Goal: Task Accomplishment & Management: Use online tool/utility

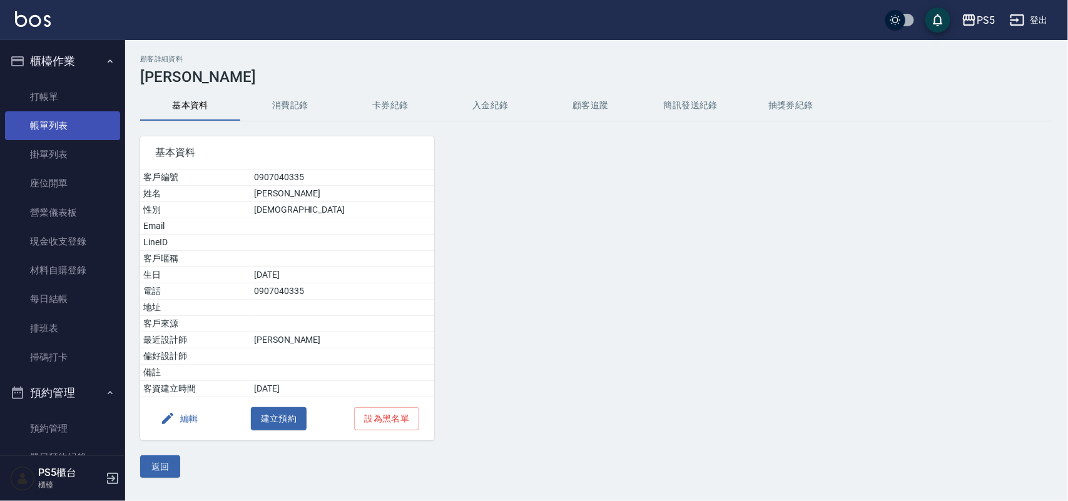
click at [48, 125] on link "帳單列表" at bounding box center [62, 125] width 115 height 29
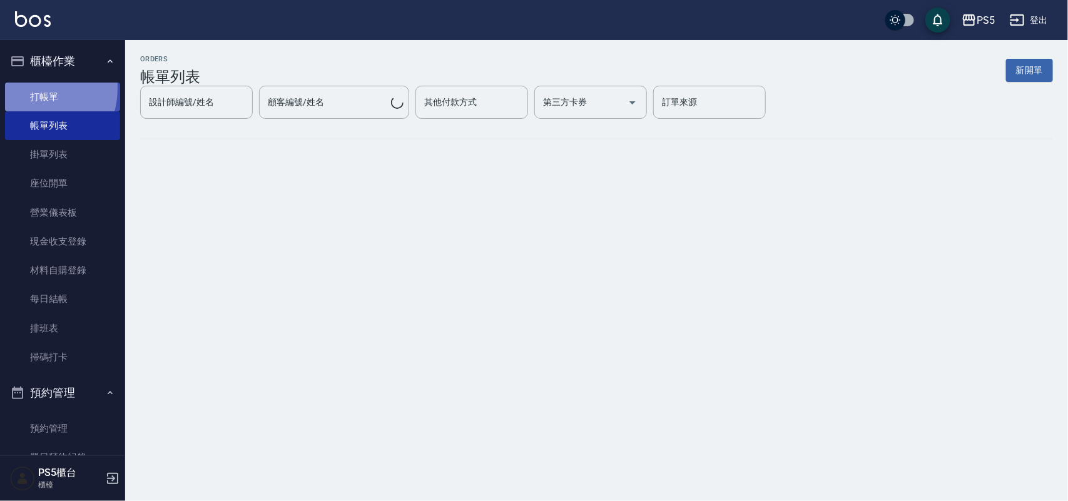
click at [32, 88] on link "打帳單" at bounding box center [62, 97] width 115 height 29
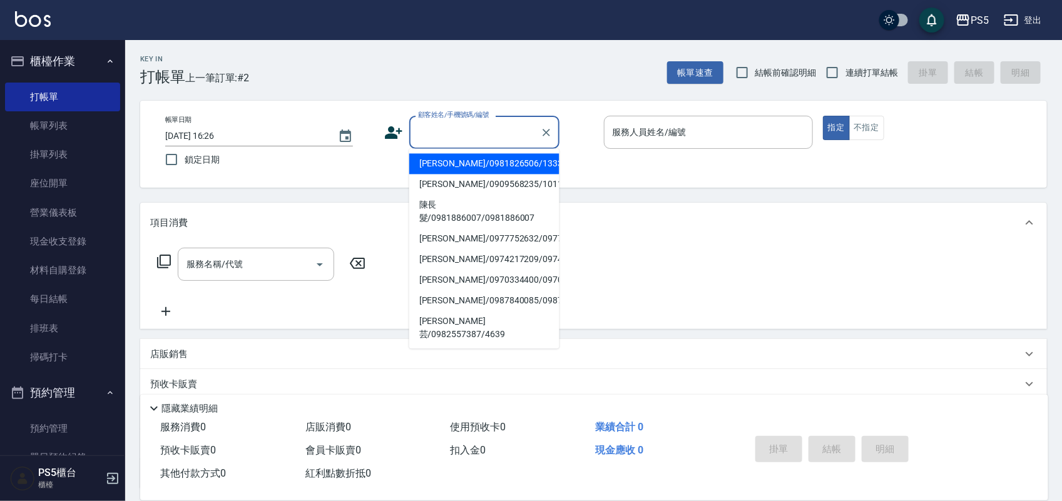
drag, startPoint x: 473, startPoint y: 121, endPoint x: 471, endPoint y: 113, distance: 7.7
click at [471, 116] on div "顧客姓名/手機號碼/編號 顧客姓名/手機號碼/編號" at bounding box center [484, 132] width 150 height 33
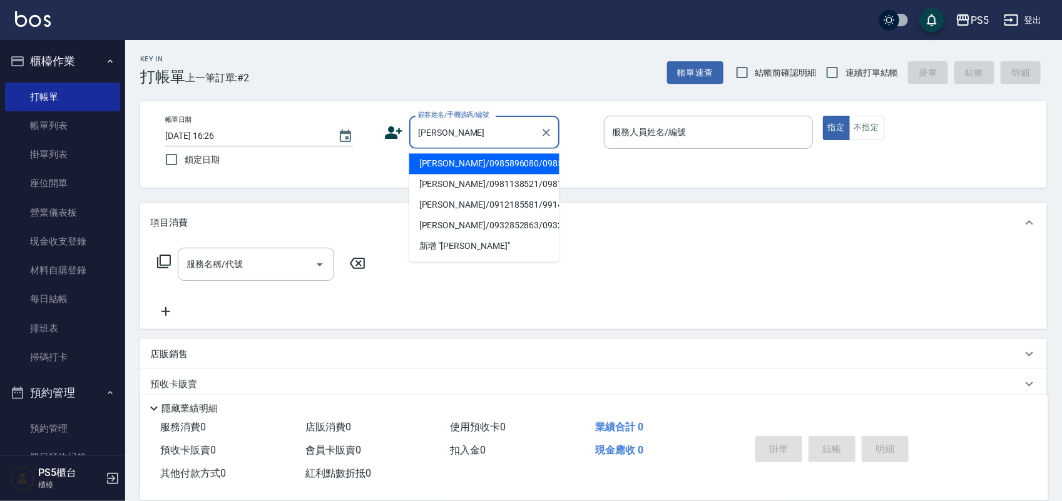
click at [439, 195] on li "[PERSON_NAME]/0981138521/0981138521" at bounding box center [484, 185] width 150 height 21
type input "[PERSON_NAME]/0981138521/0981138521"
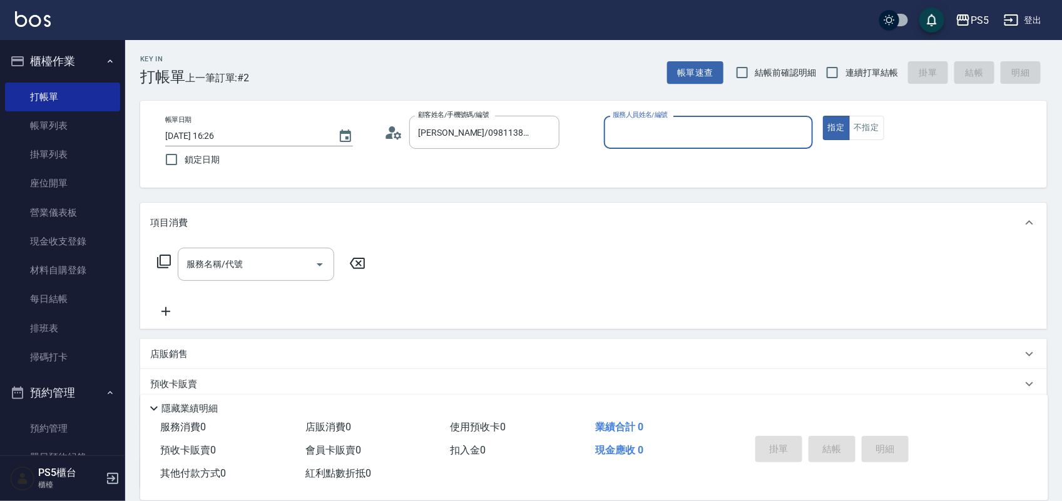
type input "[PERSON_NAME]-5"
click at [389, 133] on icon at bounding box center [393, 132] width 19 height 19
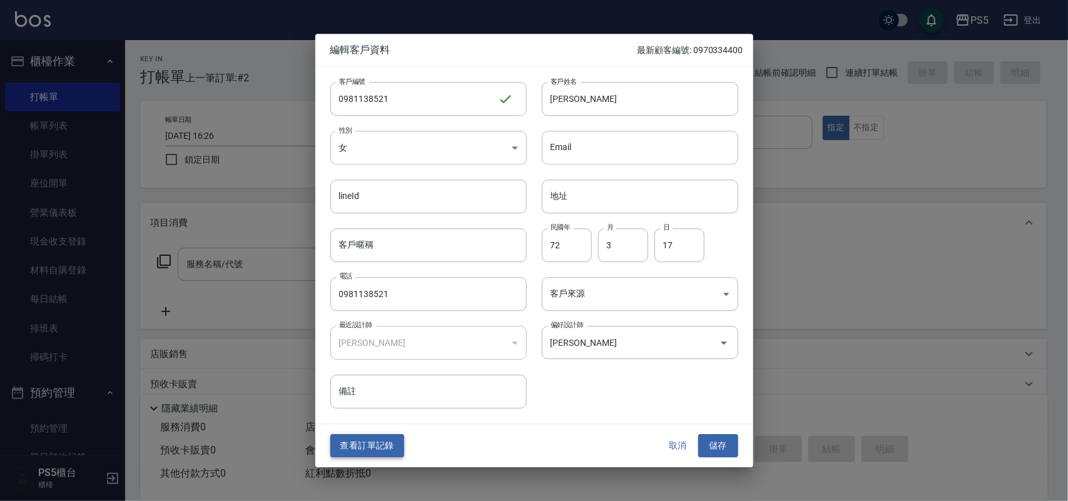
click at [364, 454] on button "查看訂單記錄" at bounding box center [367, 446] width 74 height 23
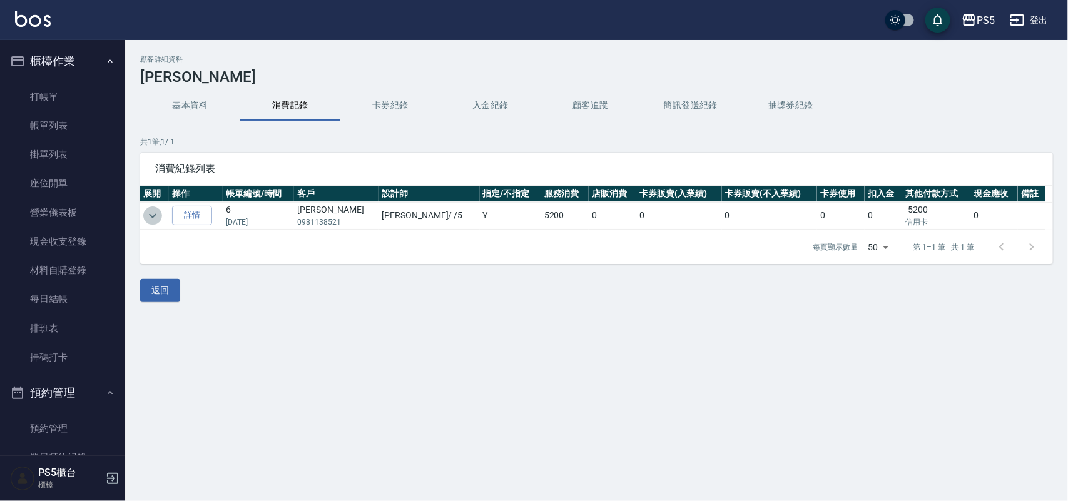
click at [148, 214] on icon "expand row" at bounding box center [152, 215] width 15 height 15
